Goal: Check status

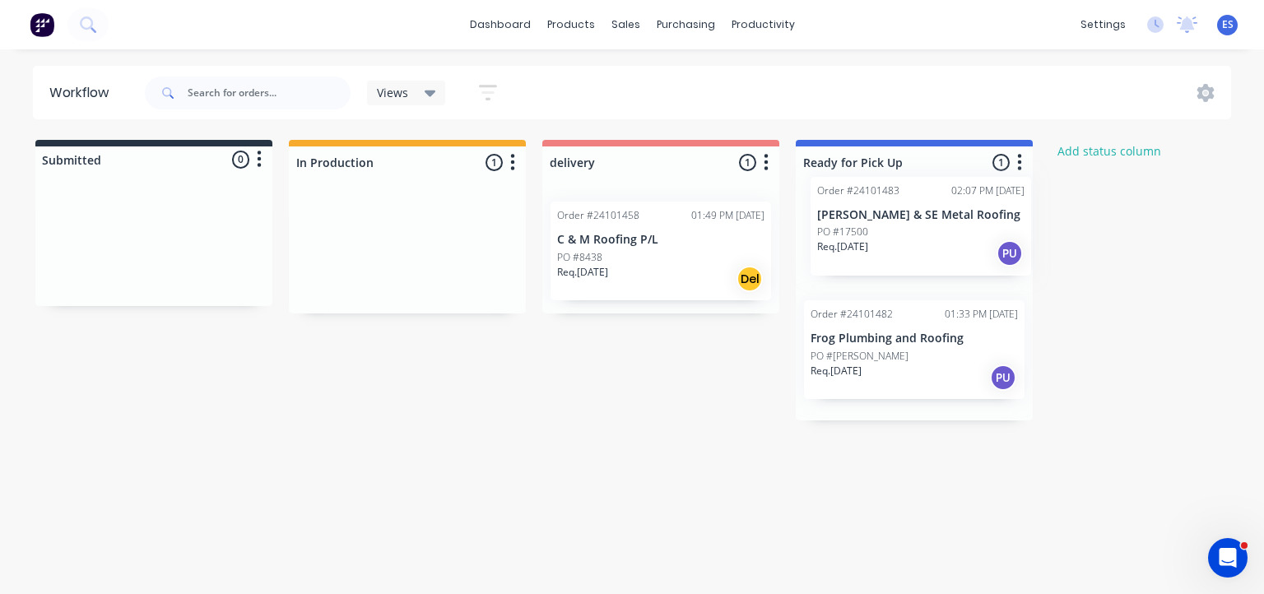
drag, startPoint x: 383, startPoint y: 256, endPoint x: 896, endPoint y: 231, distance: 514.1
click at [896, 231] on div "Submitted 0 Status colour #273444 hex #273444 Save Cancel Summaries Total order…" at bounding box center [763, 280] width 1551 height 281
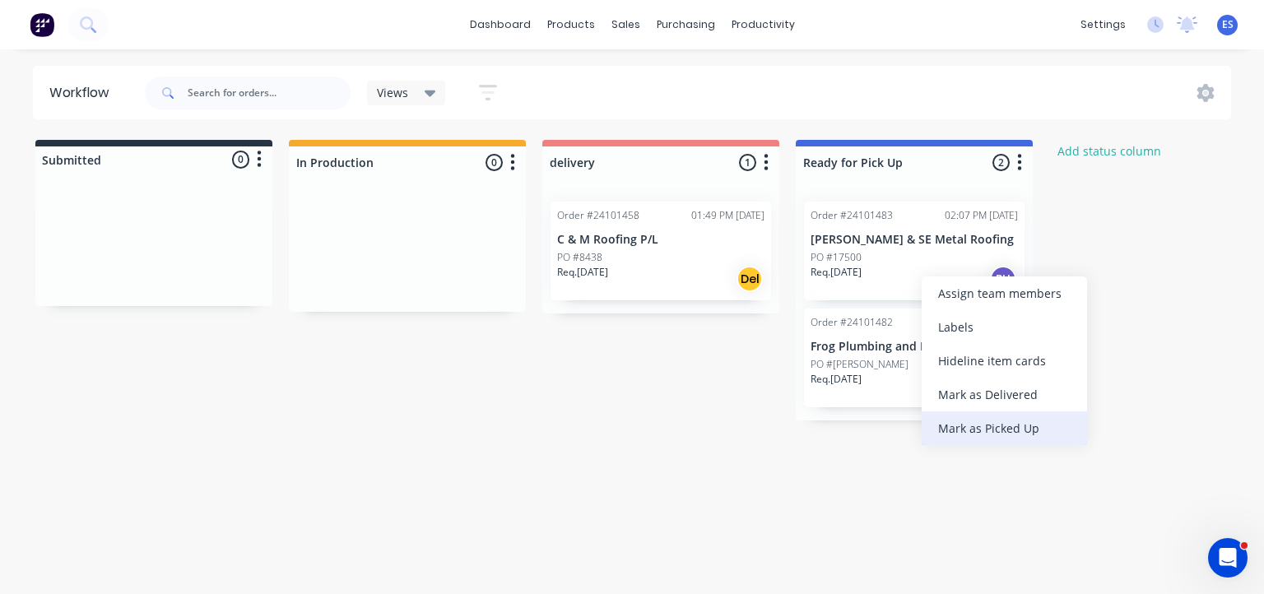
click at [997, 432] on div "Mark as Picked Up" at bounding box center [1004, 428] width 165 height 34
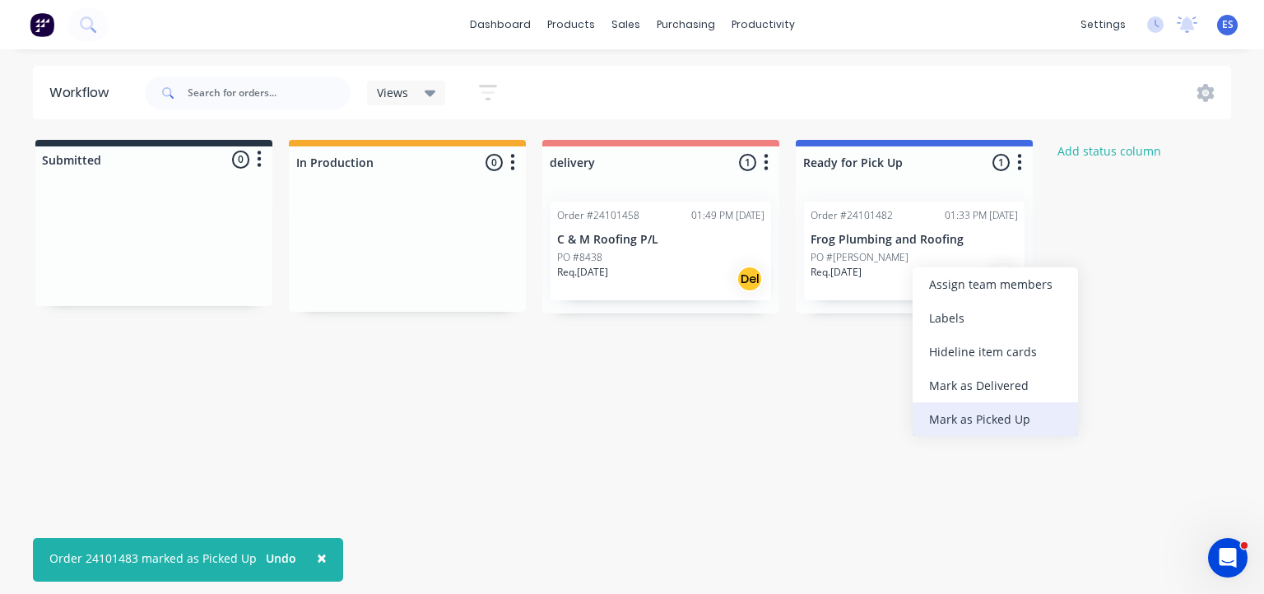
click at [1001, 429] on div "Mark as Picked Up" at bounding box center [995, 419] width 165 height 34
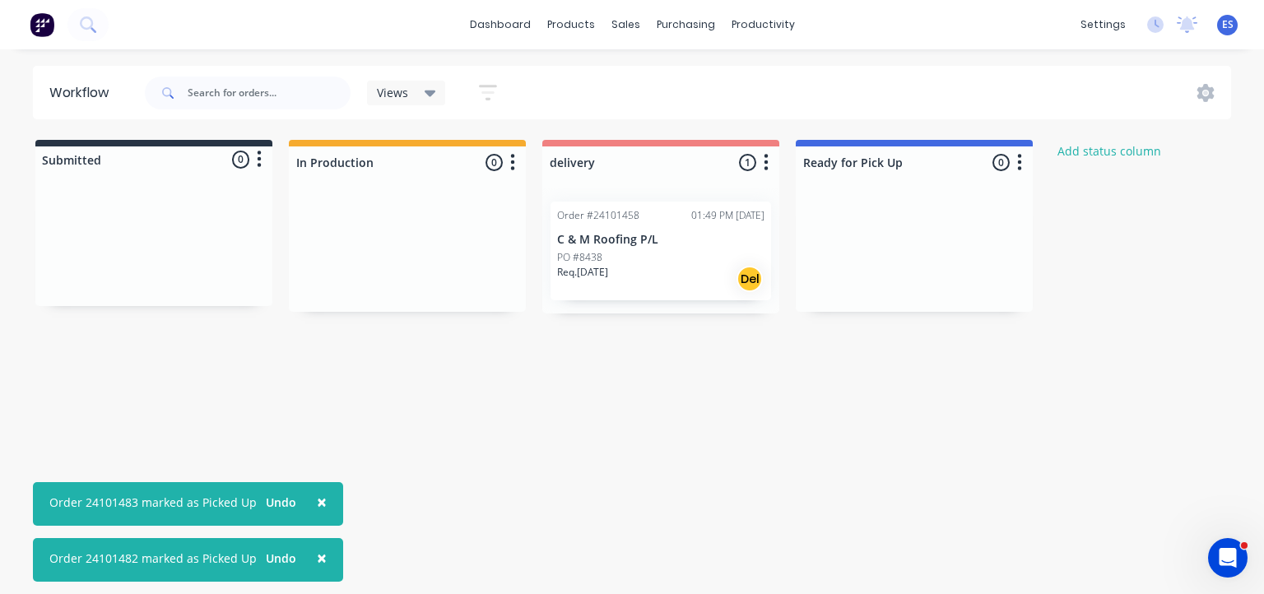
click at [645, 247] on div "Order #24101458 01:49 PM [DATE] C & M Roofing P/L PO #8438 Req. [DATE] Del" at bounding box center [661, 251] width 221 height 99
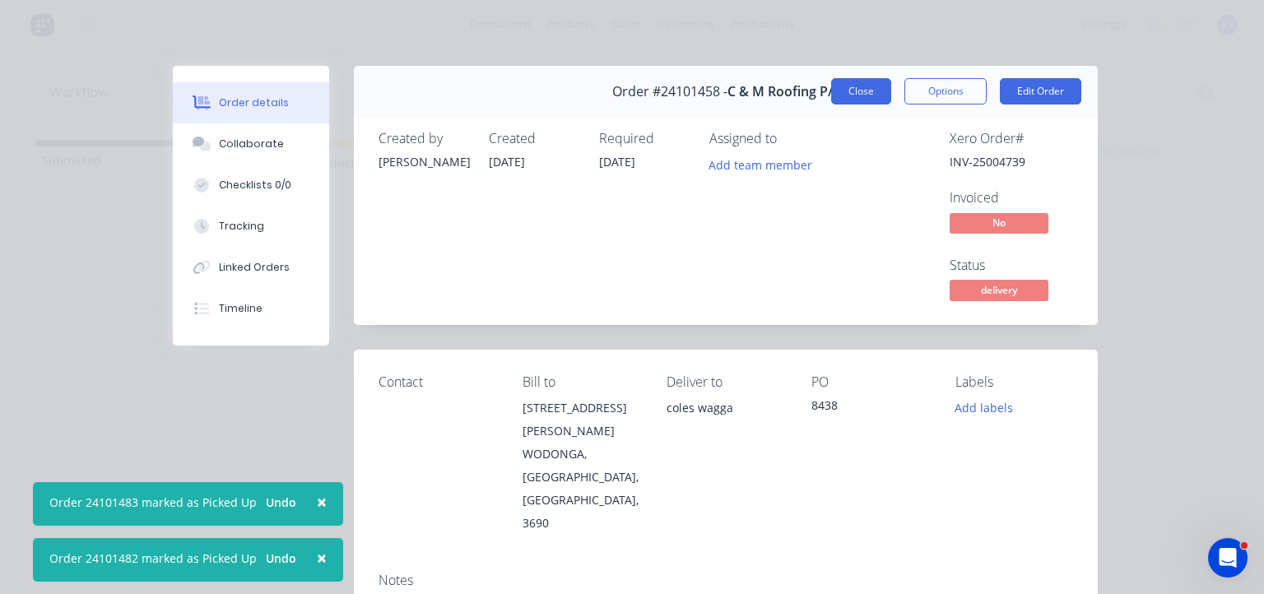
click at [860, 86] on button "Close" at bounding box center [861, 91] width 60 height 26
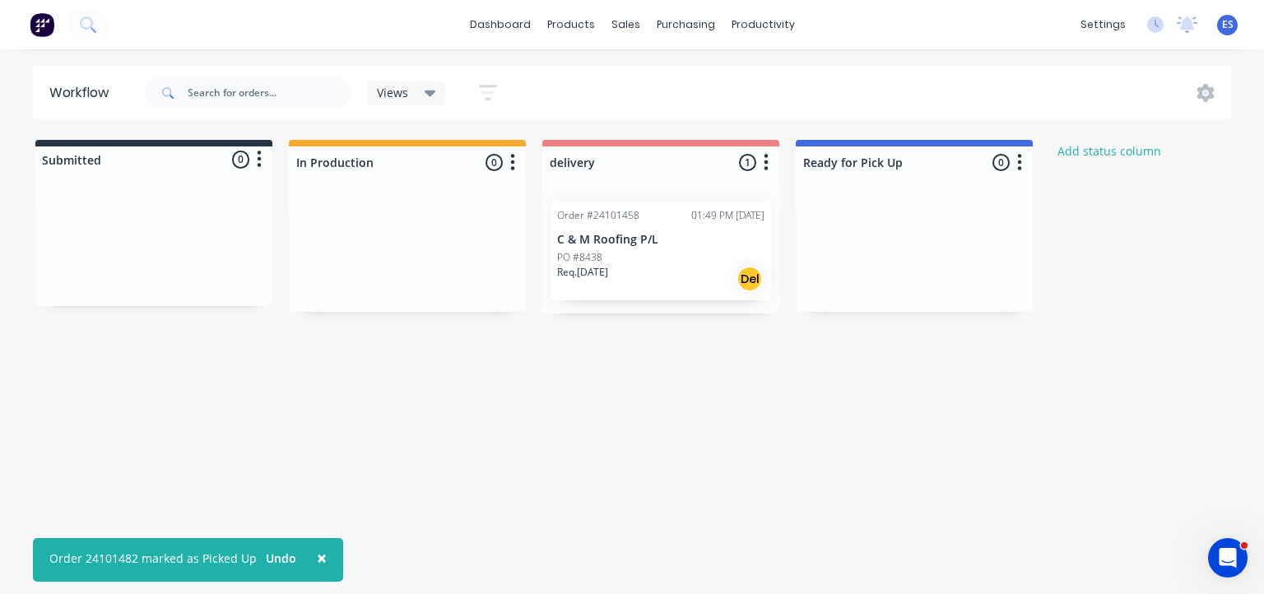
click at [39, 27] on img at bounding box center [42, 24] width 25 height 25
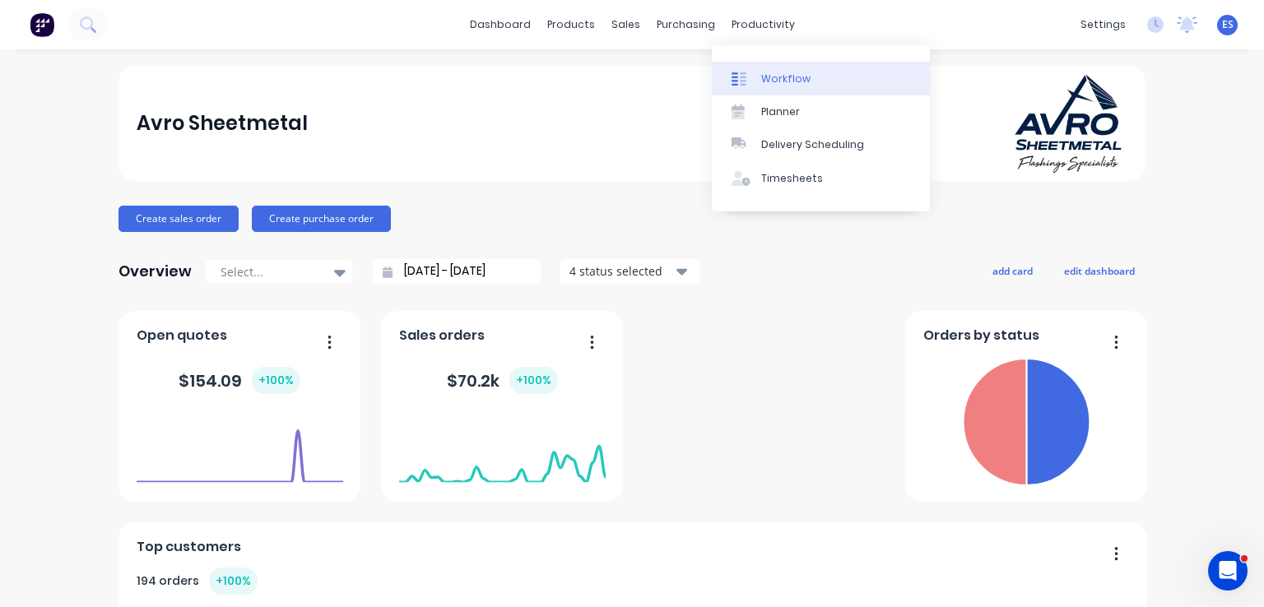
click at [805, 78] on div "Workflow" at bounding box center [785, 79] width 49 height 15
